Goal: Navigation & Orientation: Find specific page/section

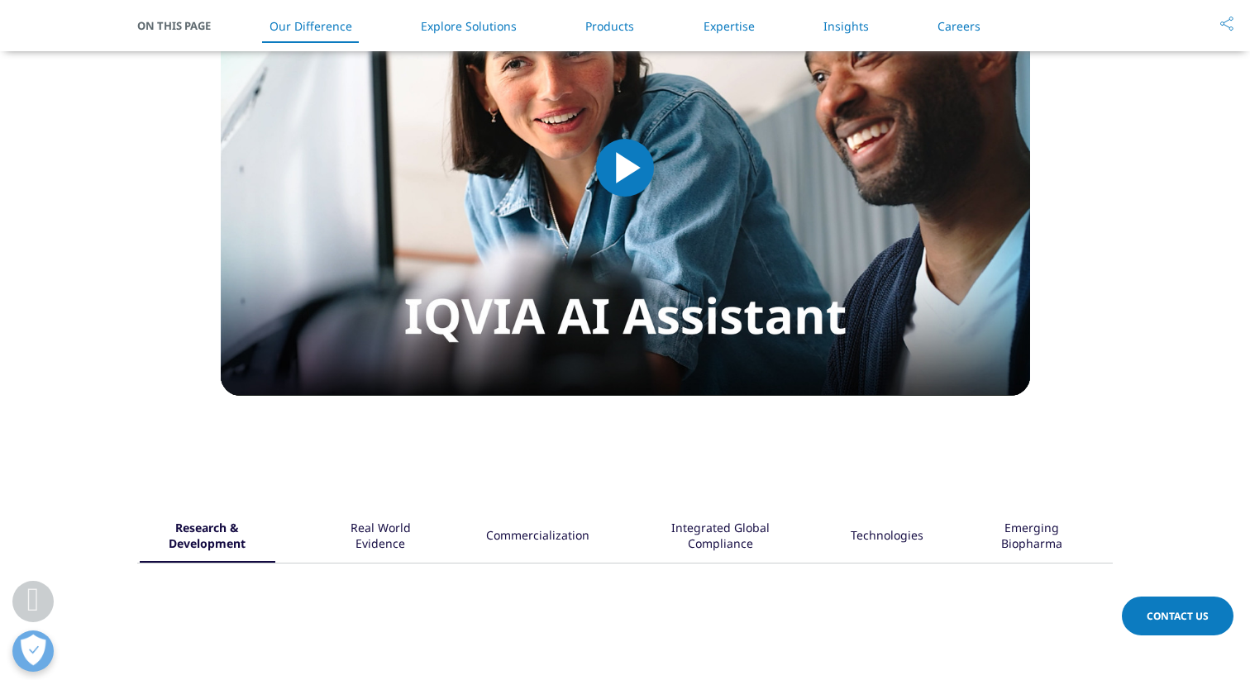
click at [699, 227] on img "Video Player" at bounding box center [625, 168] width 809 height 456
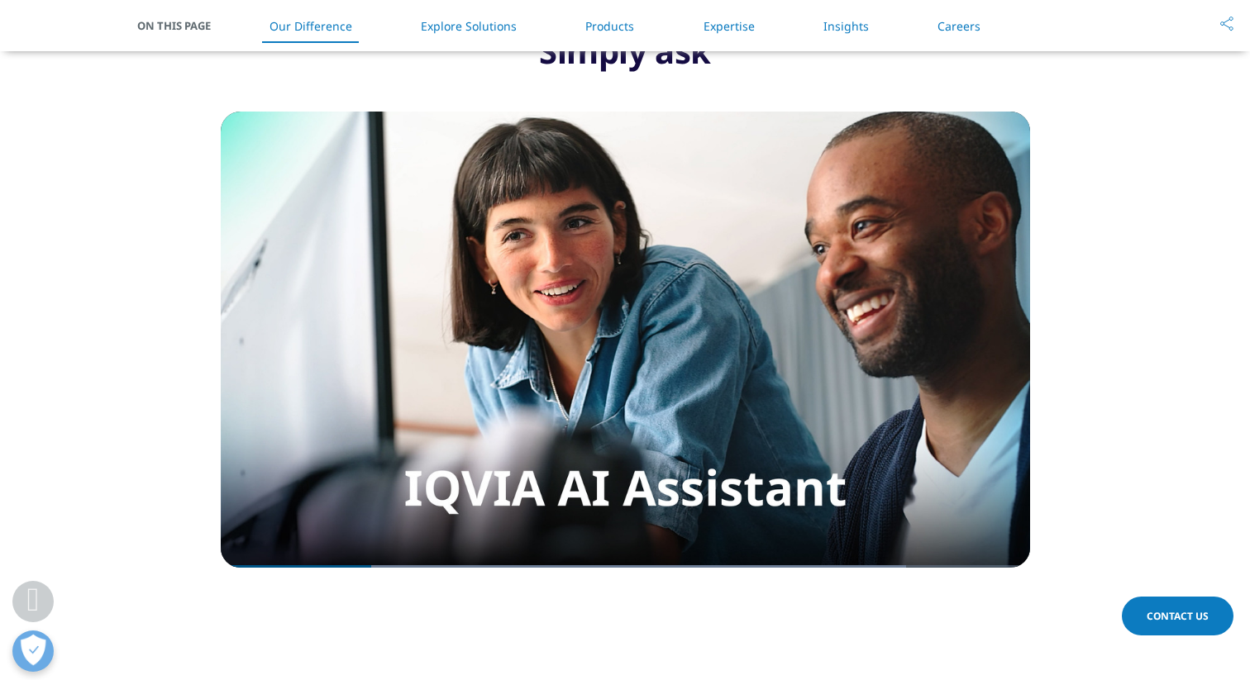
scroll to position [1445, 0]
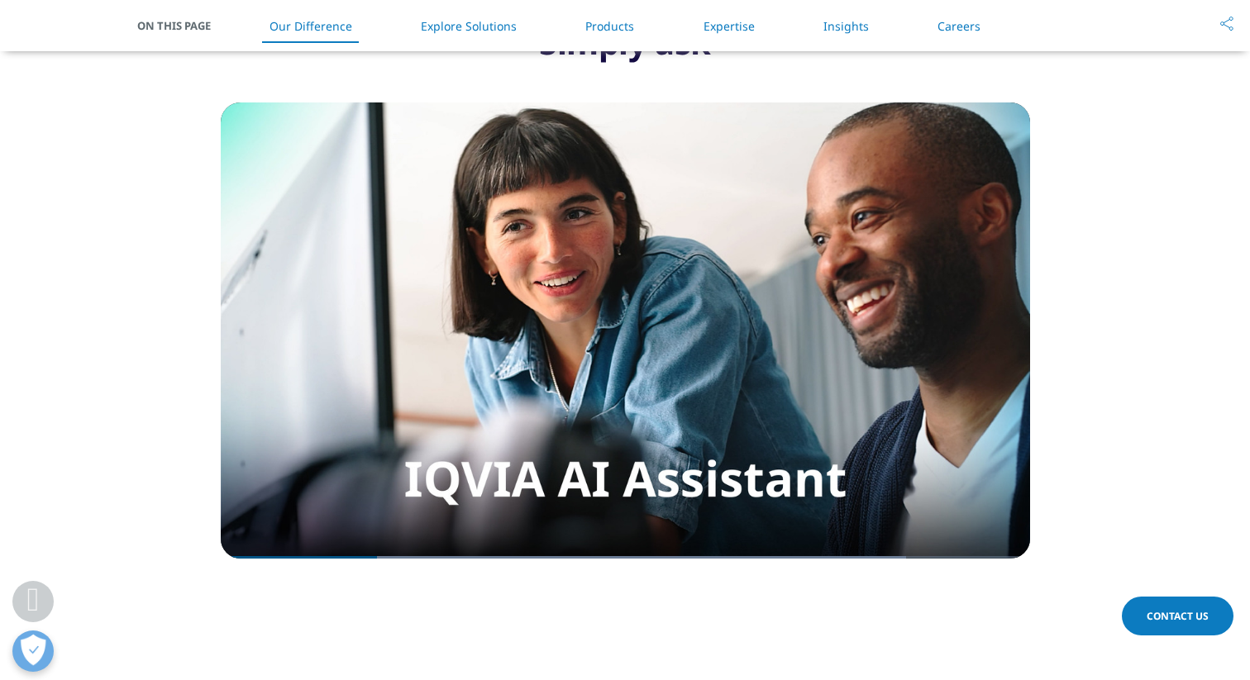
click at [698, 227] on video "Video Player" at bounding box center [625, 331] width 809 height 456
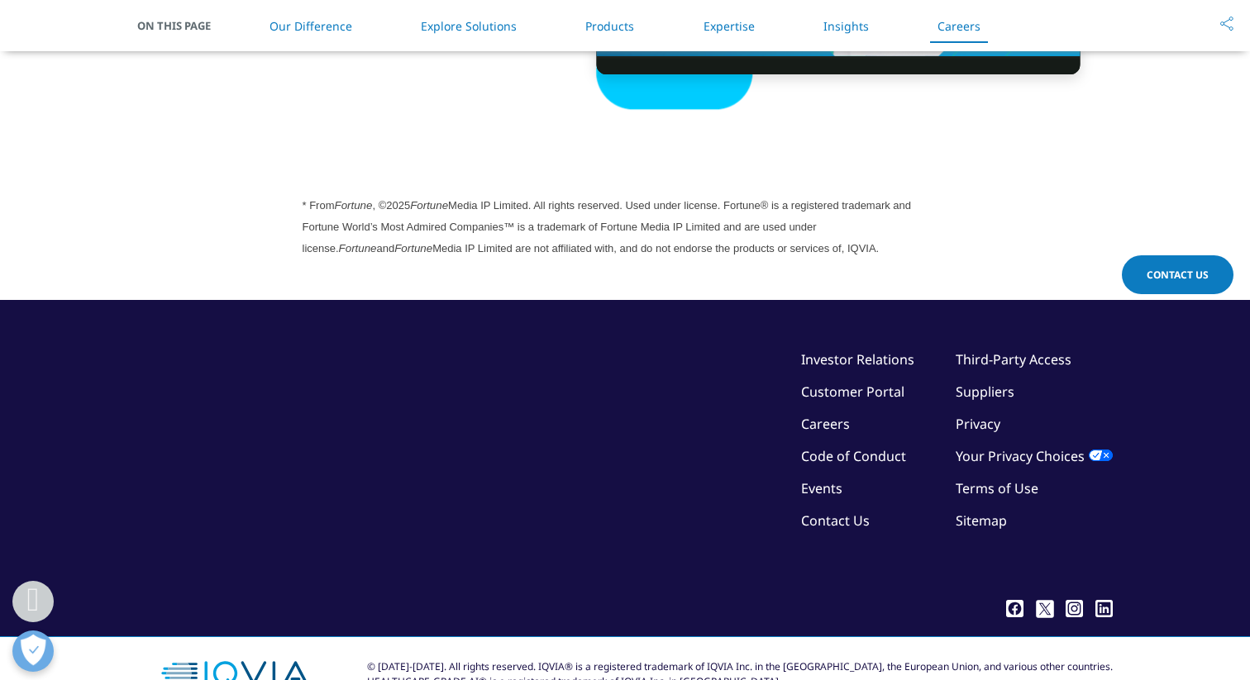
scroll to position [4569, 0]
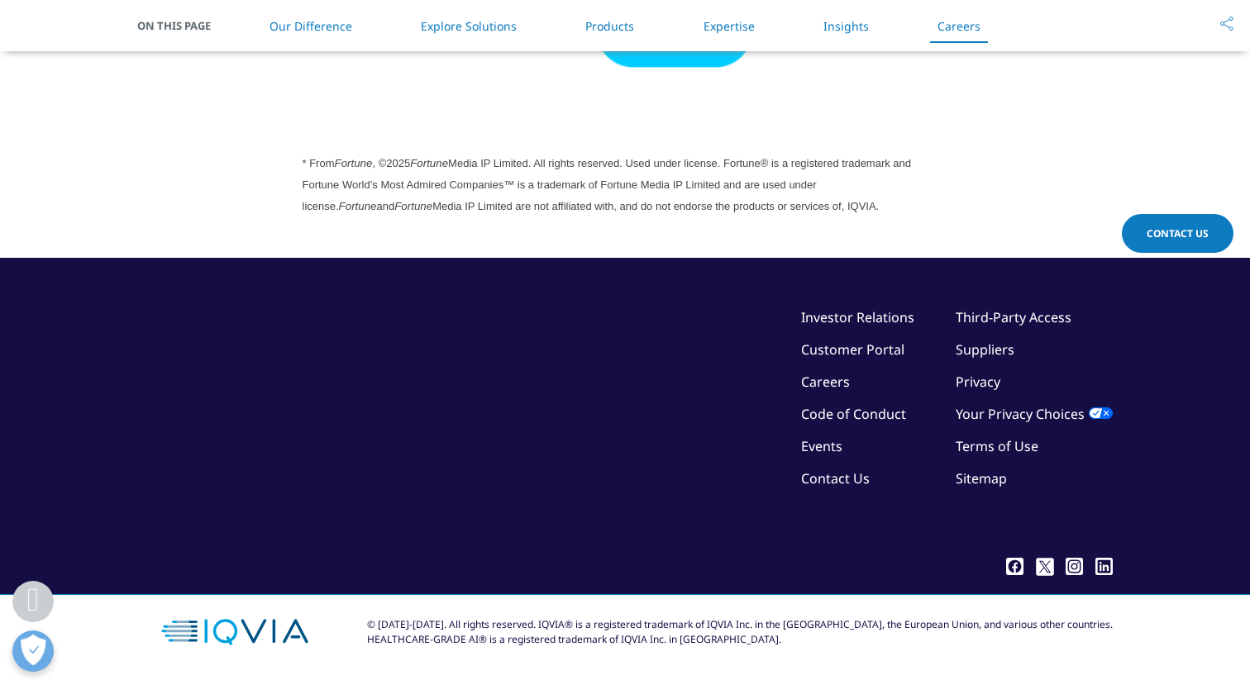
click at [977, 479] on link "Sitemap" at bounding box center [981, 479] width 51 height 18
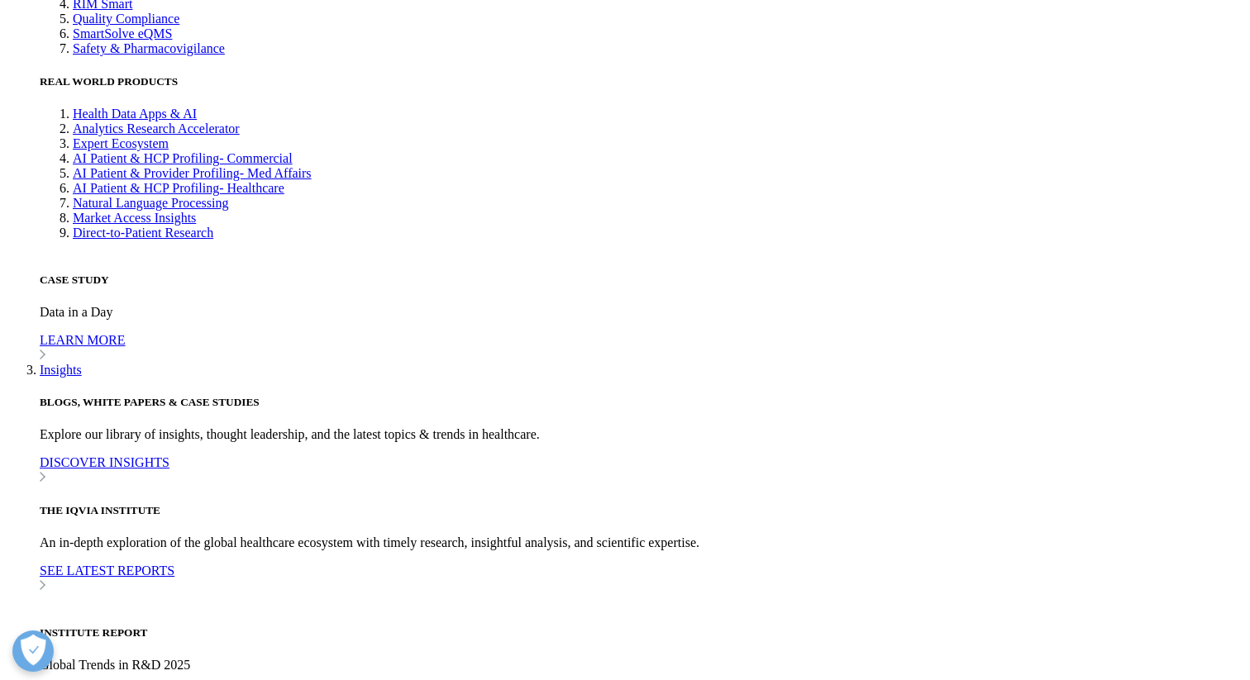
scroll to position [11182, 0]
